Goal: Obtain resource: Obtain resource

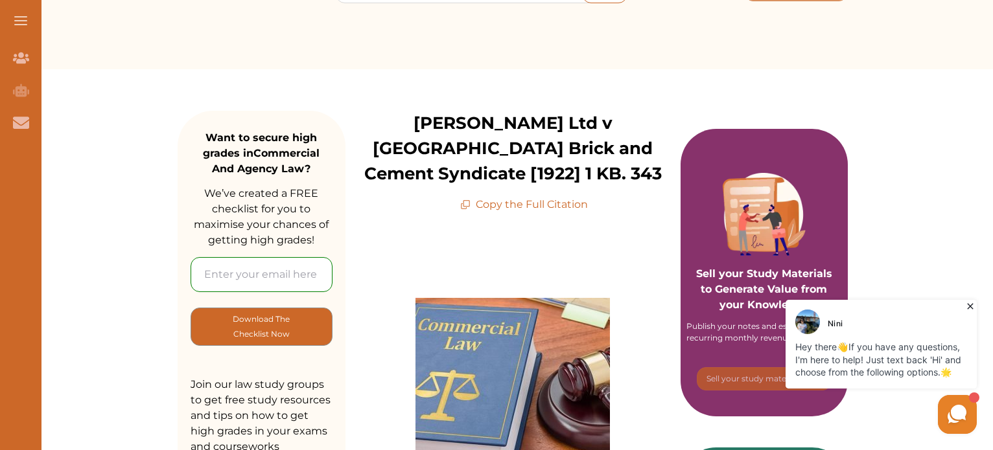
scroll to position [130, 0]
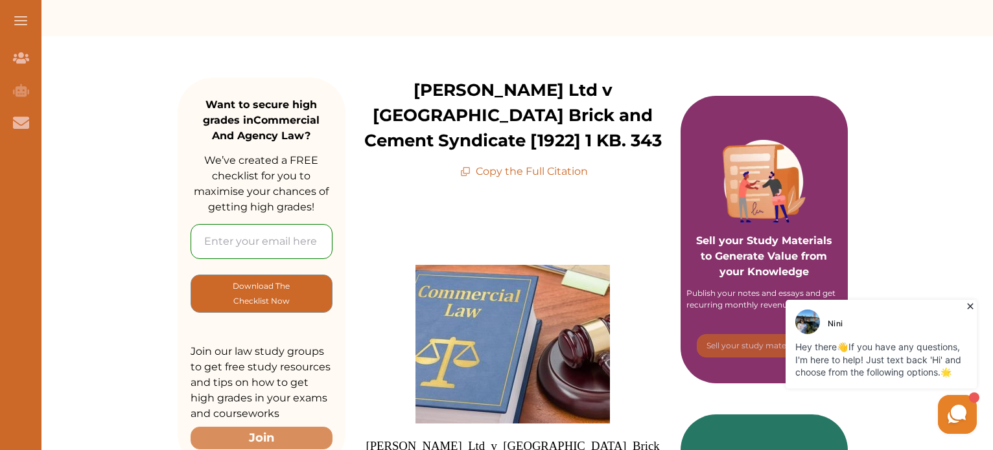
click at [574, 173] on p "Copy the Full Citation" at bounding box center [524, 172] width 128 height 16
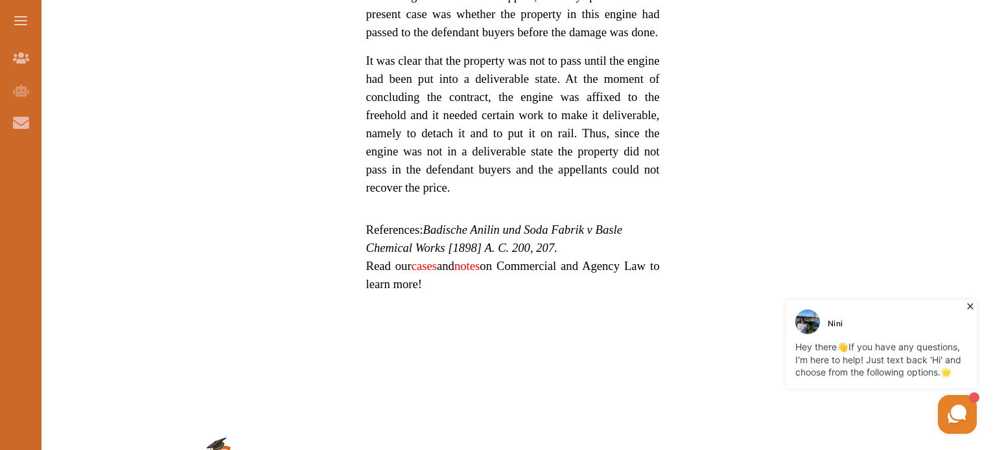
scroll to position [1166, 0]
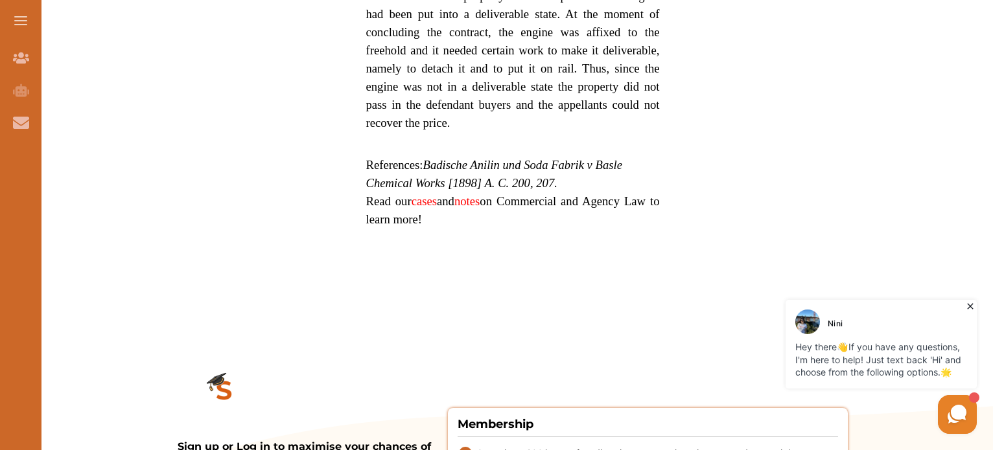
drag, startPoint x: 428, startPoint y: 146, endPoint x: 538, endPoint y: 158, distance: 110.9
click at [538, 158] on em "Badische Anilin und Soda Fabrik v Basle Chemical Works [1898] A. C. 200, 207." at bounding box center [494, 174] width 256 height 32
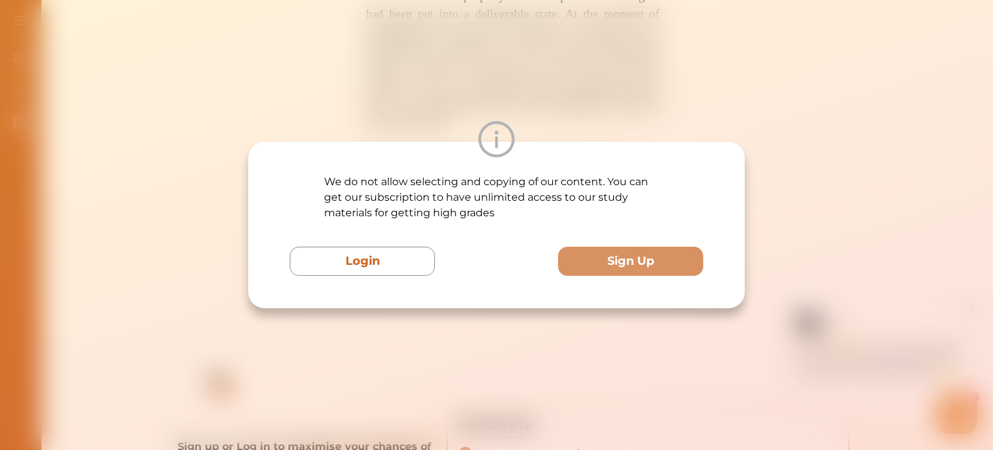
click at [841, 242] on div "We do not allow selecting and copying of our content. You can get our subscript…" at bounding box center [496, 225] width 993 height 450
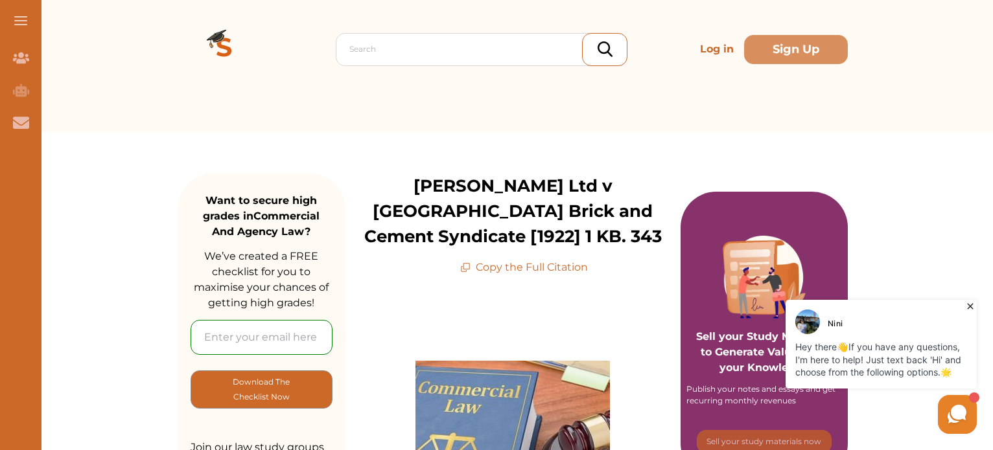
scroll to position [0, 0]
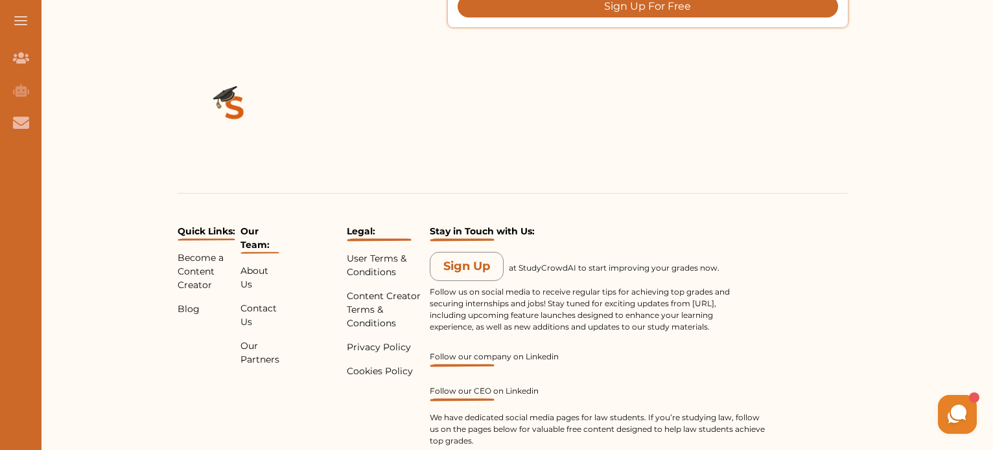
scroll to position [1732, 0]
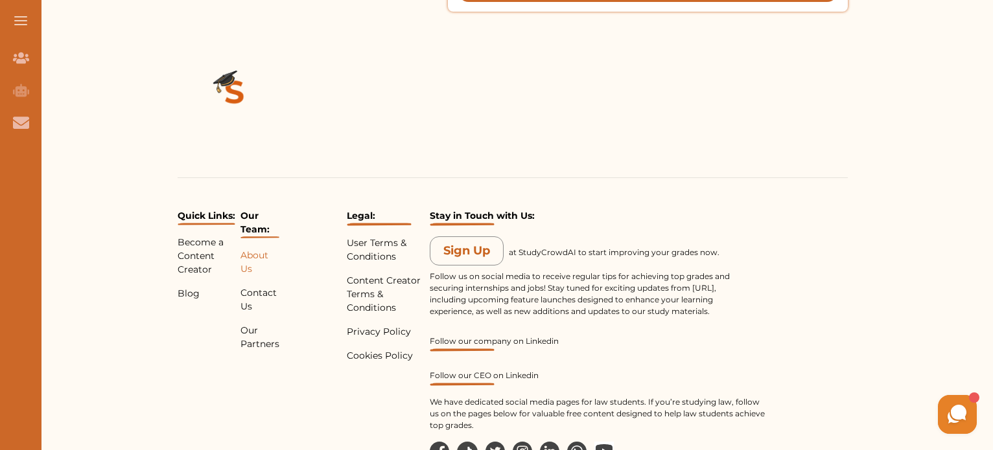
click at [250, 249] on p "About Us" at bounding box center [259, 262] width 39 height 27
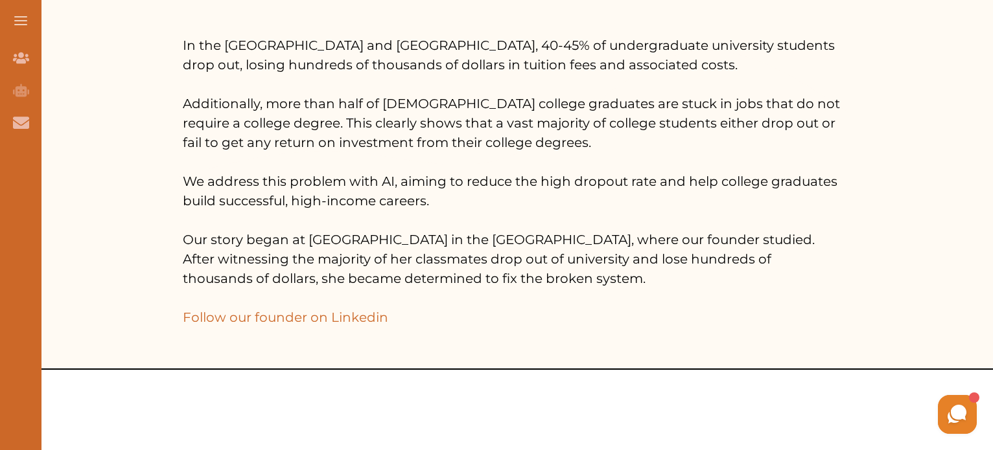
scroll to position [259, 0]
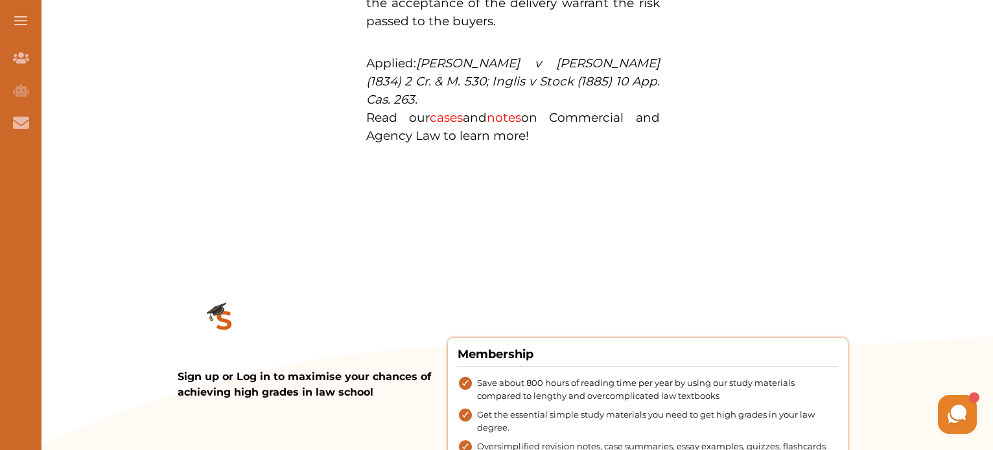
scroll to position [1561, 0]
